Goal: Transaction & Acquisition: Purchase product/service

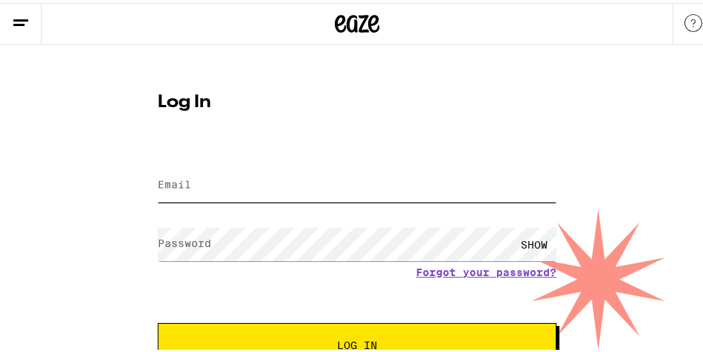
click at [251, 182] on input "Email" at bounding box center [357, 182] width 399 height 33
type input "[EMAIL_ADDRESS][DOMAIN_NAME]"
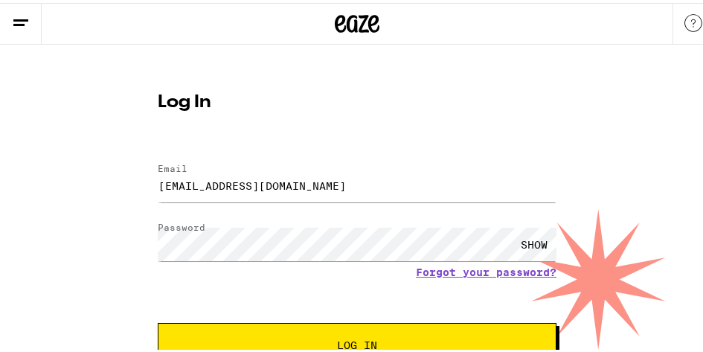
click at [345, 336] on button "Log In" at bounding box center [357, 342] width 399 height 45
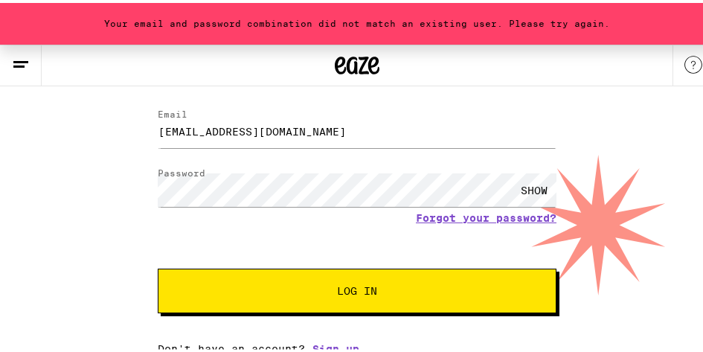
click at [345, 283] on span "Log In" at bounding box center [357, 288] width 40 height 10
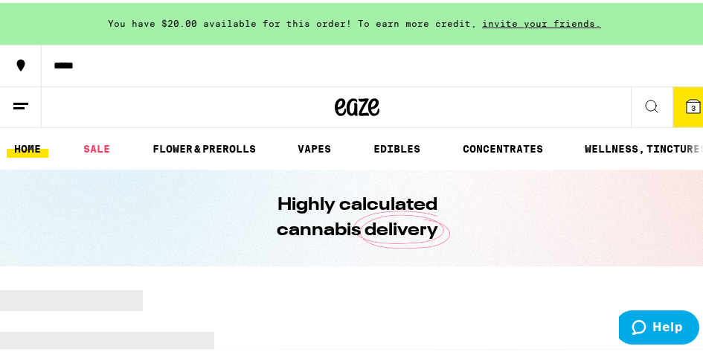
click at [687, 103] on icon at bounding box center [693, 103] width 13 height 13
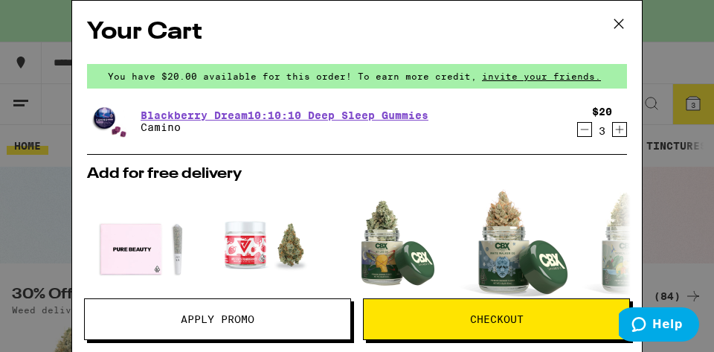
click at [478, 315] on span "Checkout" at bounding box center [497, 319] width 54 height 10
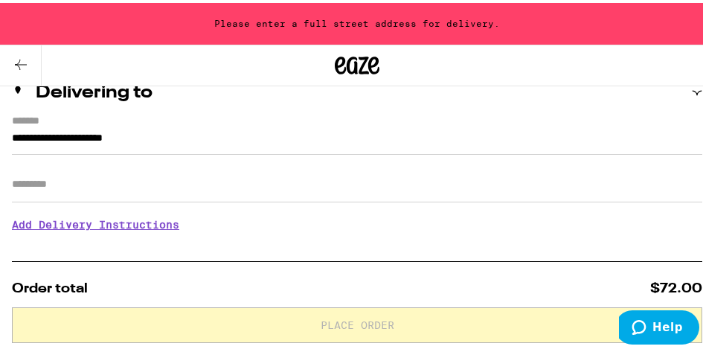
scroll to position [182, 0]
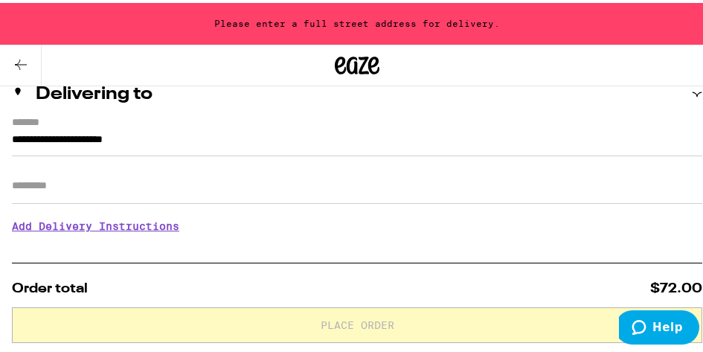
click at [118, 223] on h3 "Add Delivery Instructions" at bounding box center [357, 223] width 690 height 34
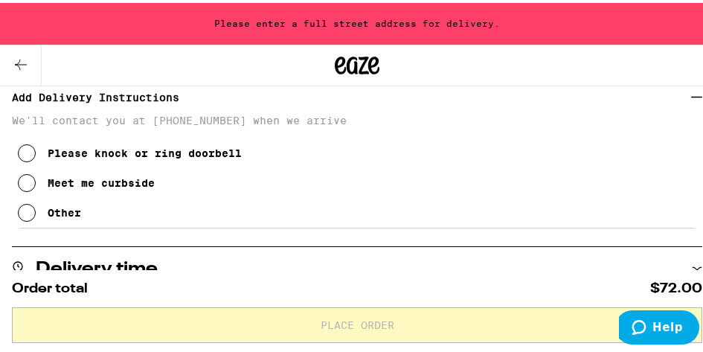
scroll to position [322, 0]
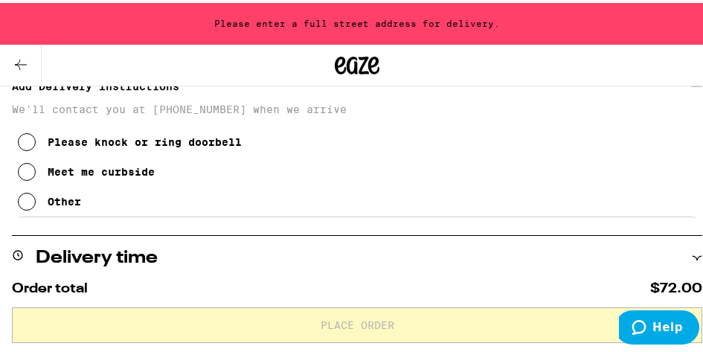
click at [28, 173] on icon at bounding box center [27, 169] width 18 height 18
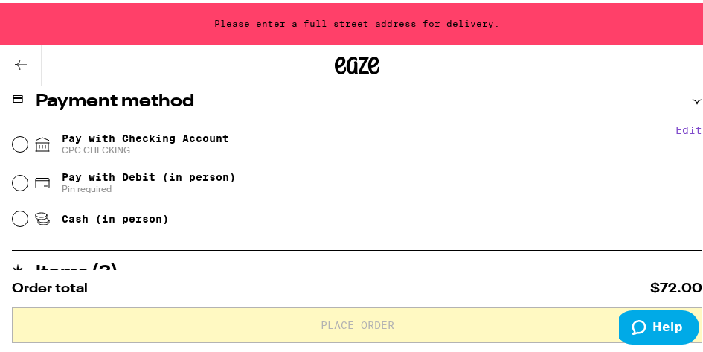
scroll to position [766, 0]
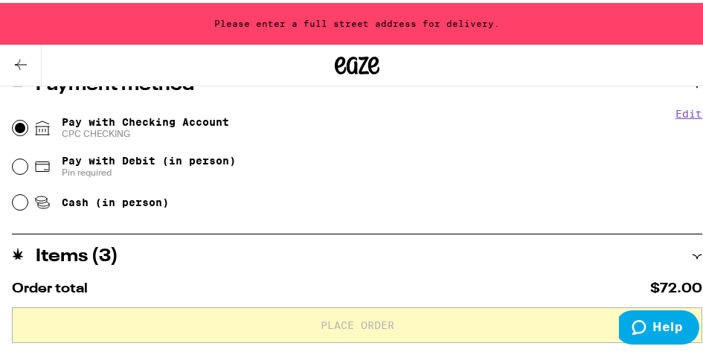
click at [19, 121] on input "Pay with Checking Account CPC CHECKING" at bounding box center [20, 125] width 15 height 15
radio input "true"
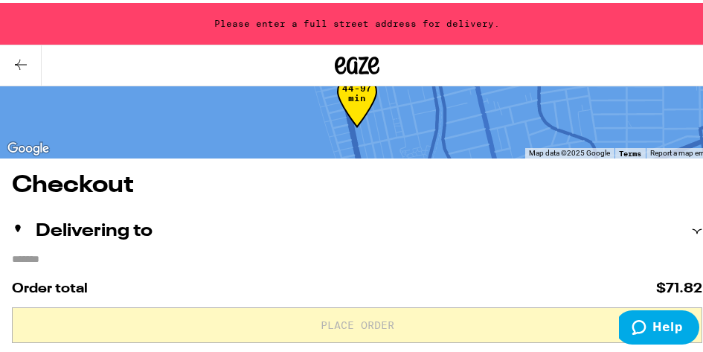
scroll to position [0, 0]
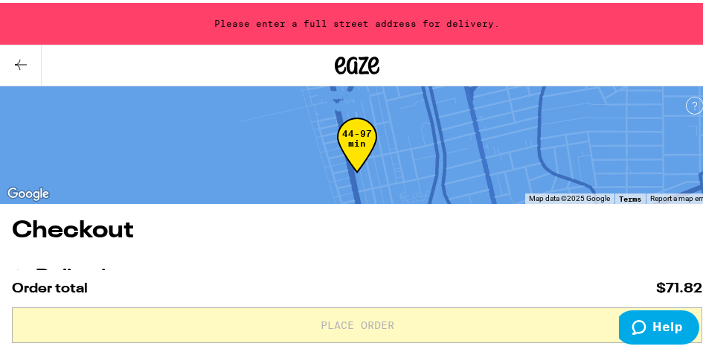
click at [20, 57] on icon at bounding box center [21, 62] width 12 height 10
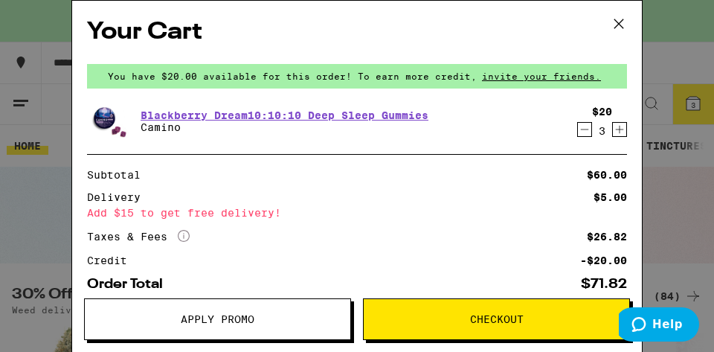
click at [613, 132] on icon "Increment" at bounding box center [619, 130] width 13 height 18
click at [496, 316] on span "Checkout" at bounding box center [497, 319] width 54 height 10
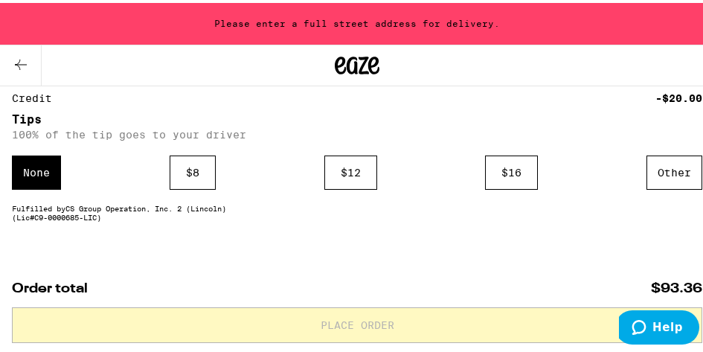
scroll to position [1031, 0]
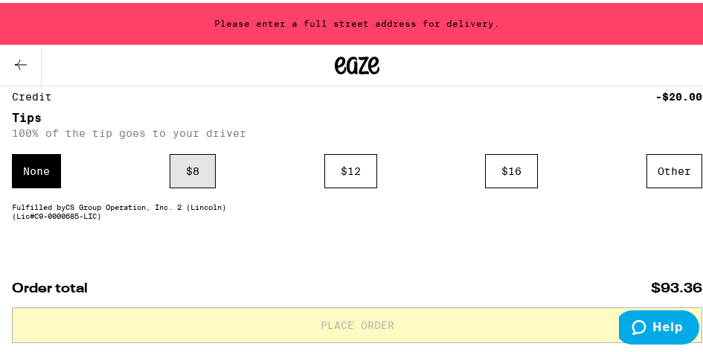
click at [192, 176] on div "$ 8" at bounding box center [193, 168] width 46 height 34
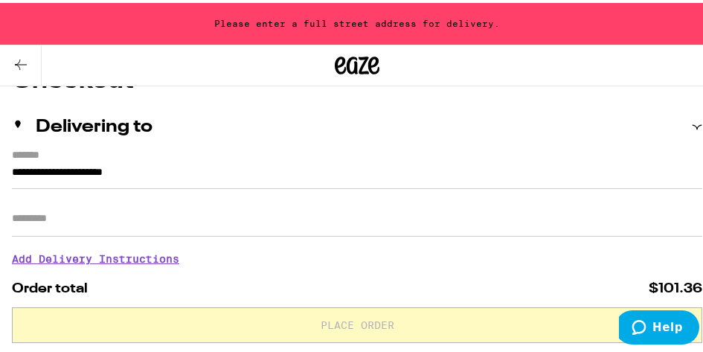
scroll to position [140, 0]
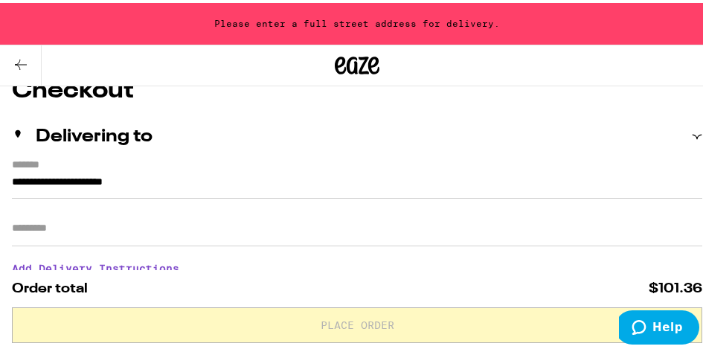
click at [12, 177] on input "**********" at bounding box center [357, 182] width 690 height 25
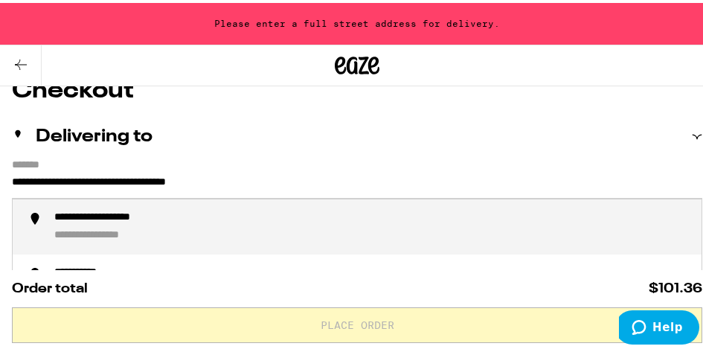
click at [118, 226] on div "**********" at bounding box center [371, 224] width 635 height 32
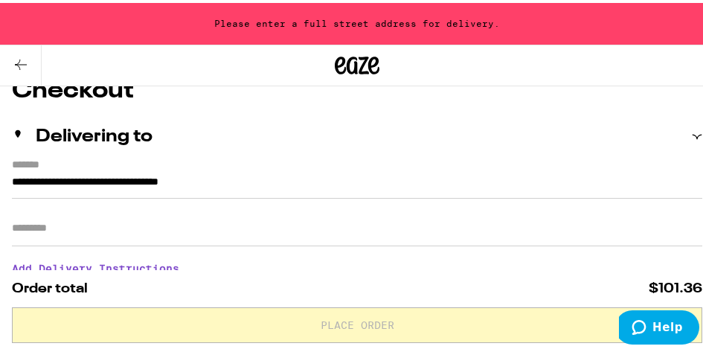
type input "**********"
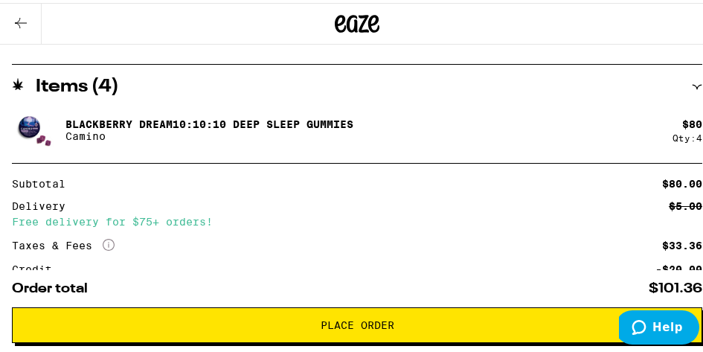
scroll to position [830, 0]
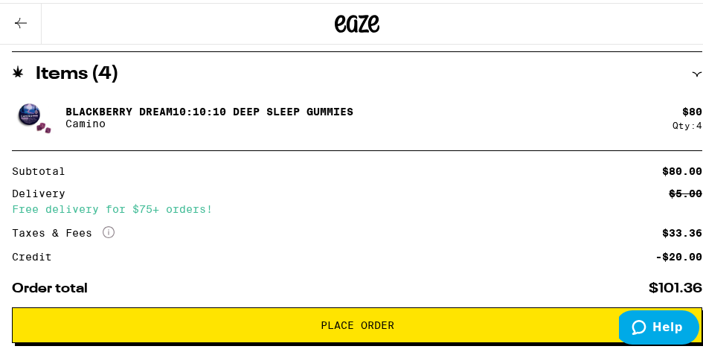
click at [354, 319] on span "Place Order" at bounding box center [358, 322] width 74 height 10
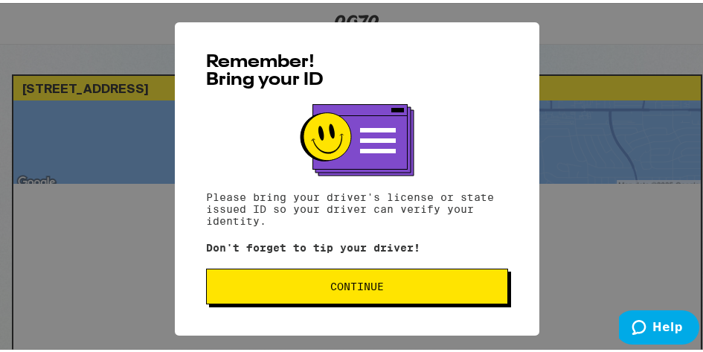
click at [341, 282] on span "Continue" at bounding box center [357, 283] width 54 height 10
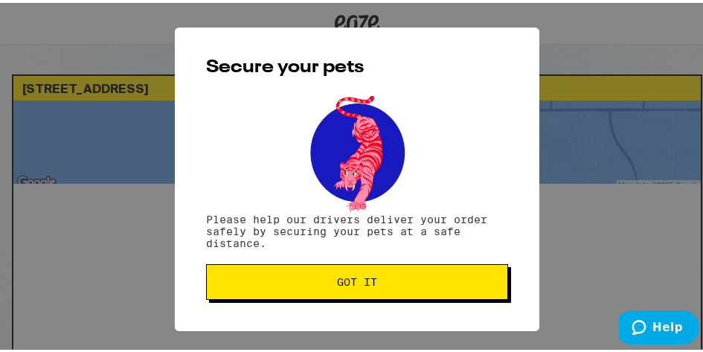
click at [350, 275] on span "Got it" at bounding box center [357, 279] width 40 height 10
